Goal: Check status: Check status

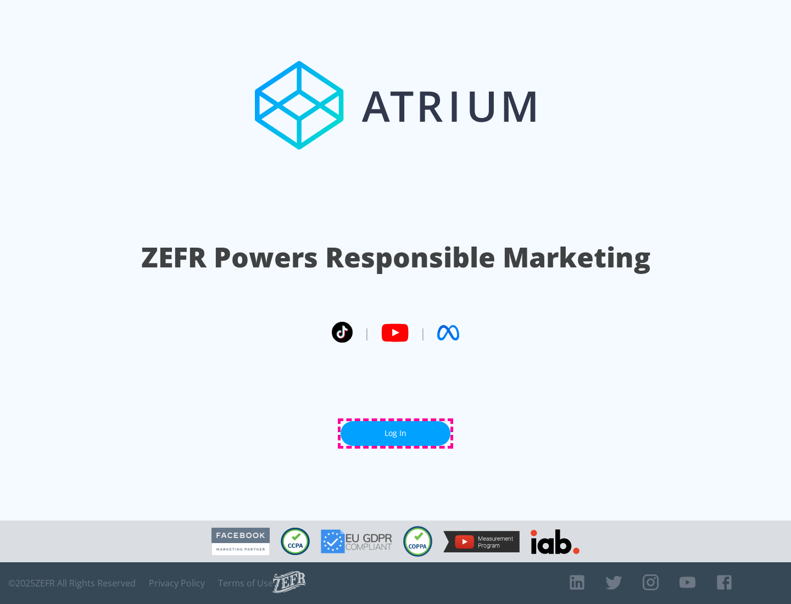
click at [395, 433] on link "Log In" at bounding box center [395, 433] width 110 height 25
